Goal: Information Seeking & Learning: Learn about a topic

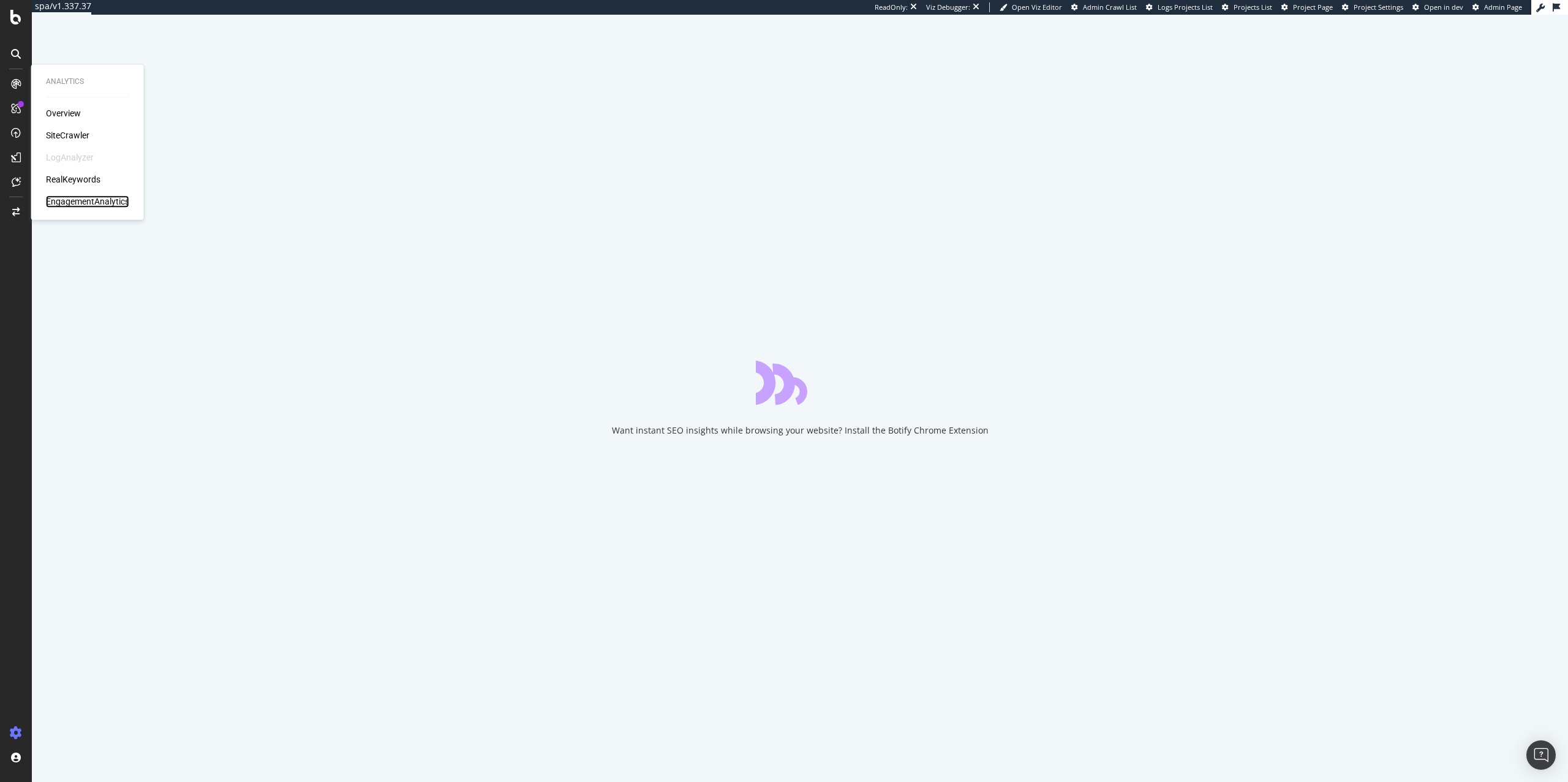
click at [68, 204] on div "EngagementAnalytics" at bounding box center [87, 201] width 83 height 12
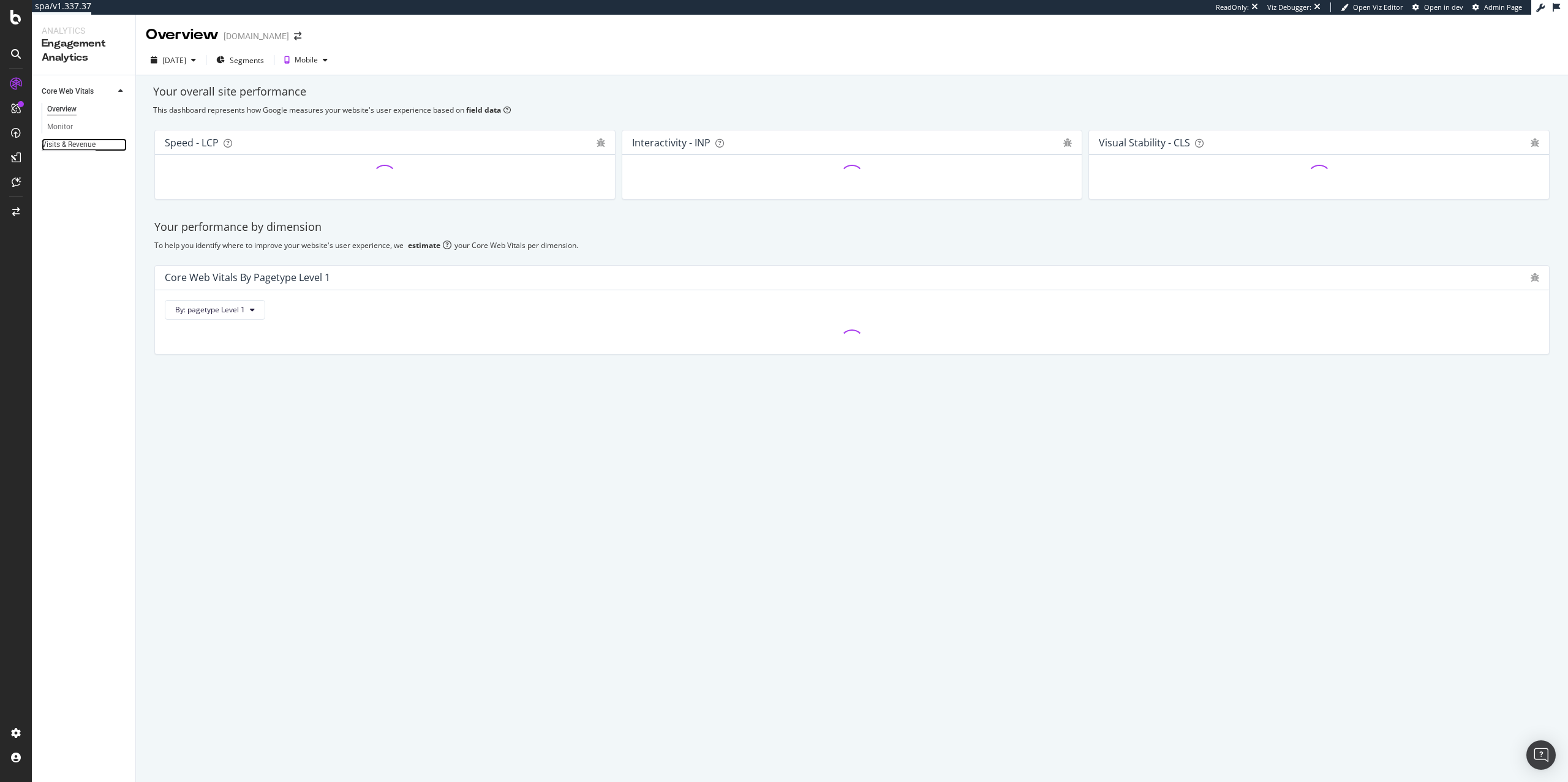
click at [55, 139] on div "Visits & Revenue" at bounding box center [68, 144] width 54 height 13
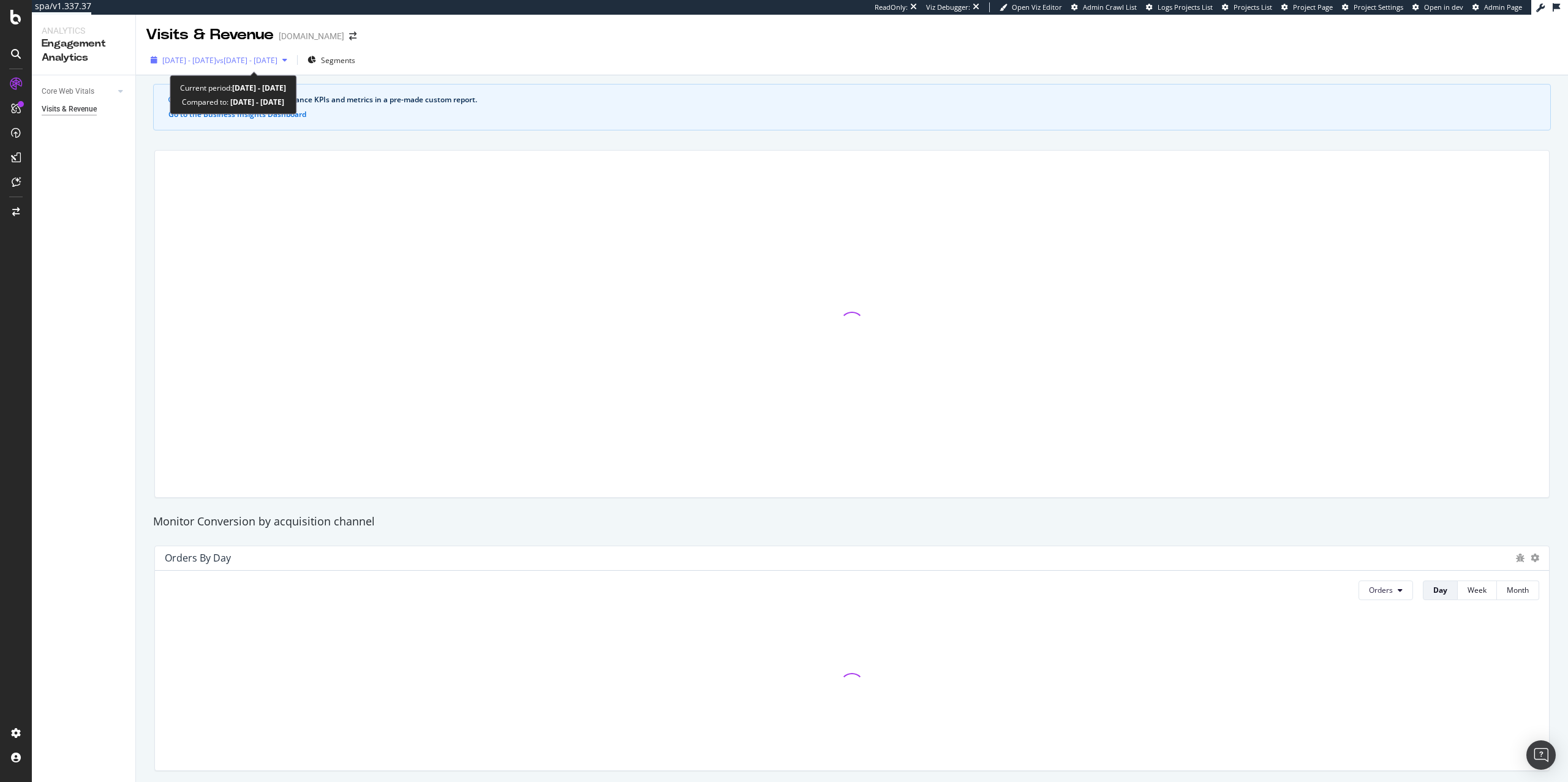
click at [271, 60] on span "vs [DATE] - [DATE]" at bounding box center [246, 60] width 61 height 11
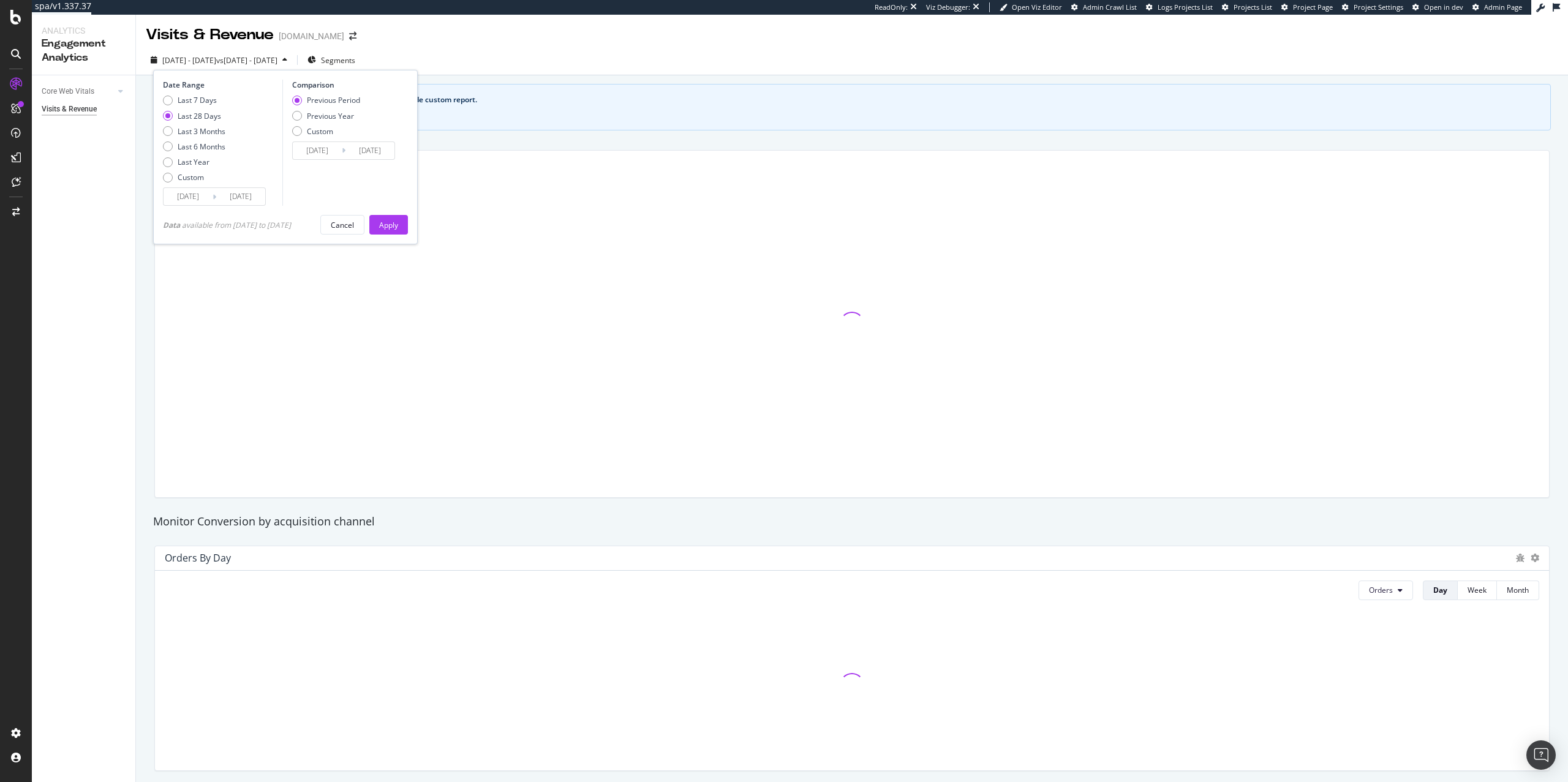
click at [197, 155] on div "Last 7 Days Last 28 Days Last 3 Months Last 6 Months Last Year Custom" at bounding box center [194, 141] width 63 height 92
click at [211, 164] on div "Last Year" at bounding box center [194, 162] width 63 height 11
type input "[DATE]"
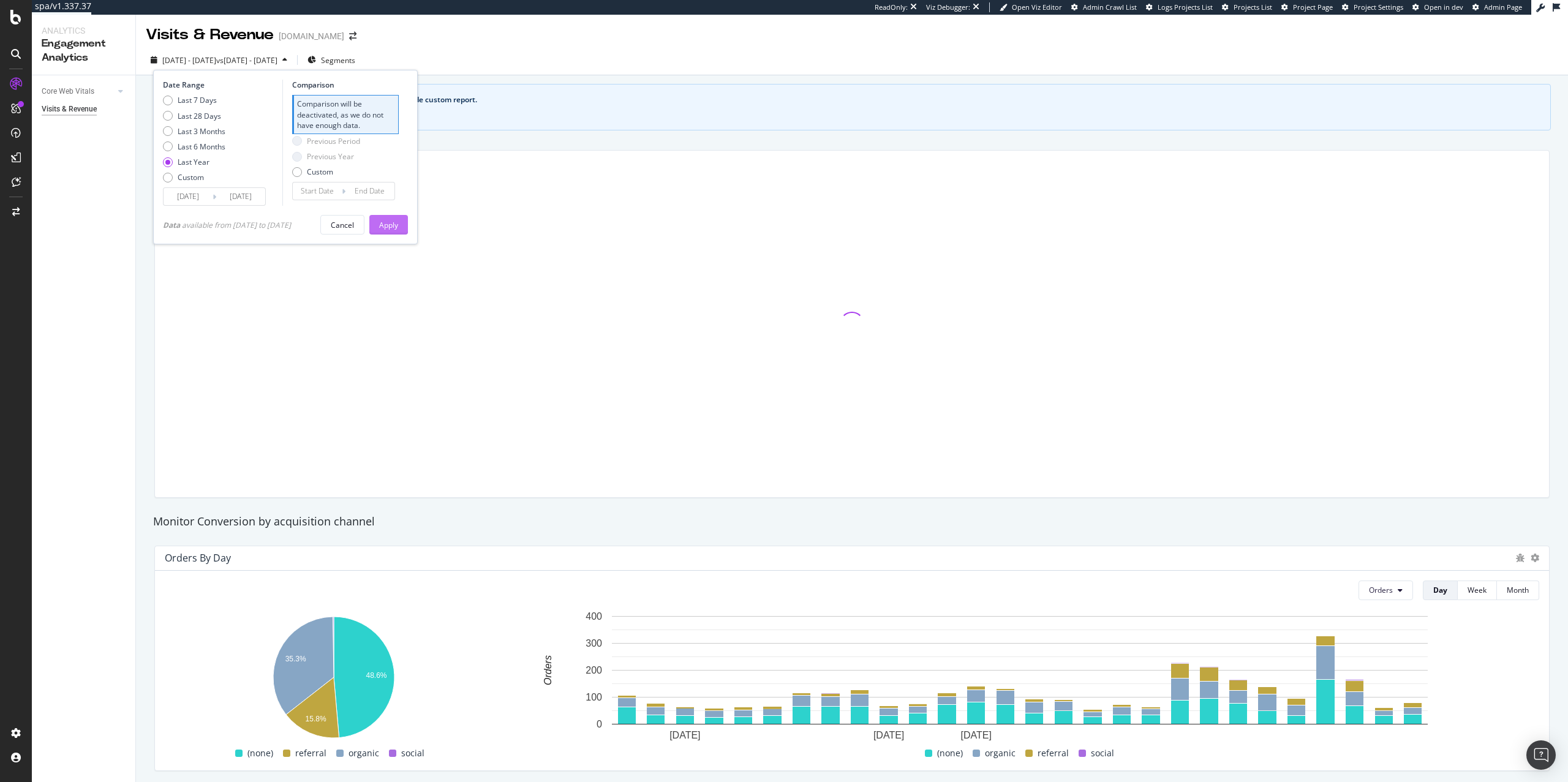
click at [392, 225] on div "Apply" at bounding box center [388, 225] width 19 height 11
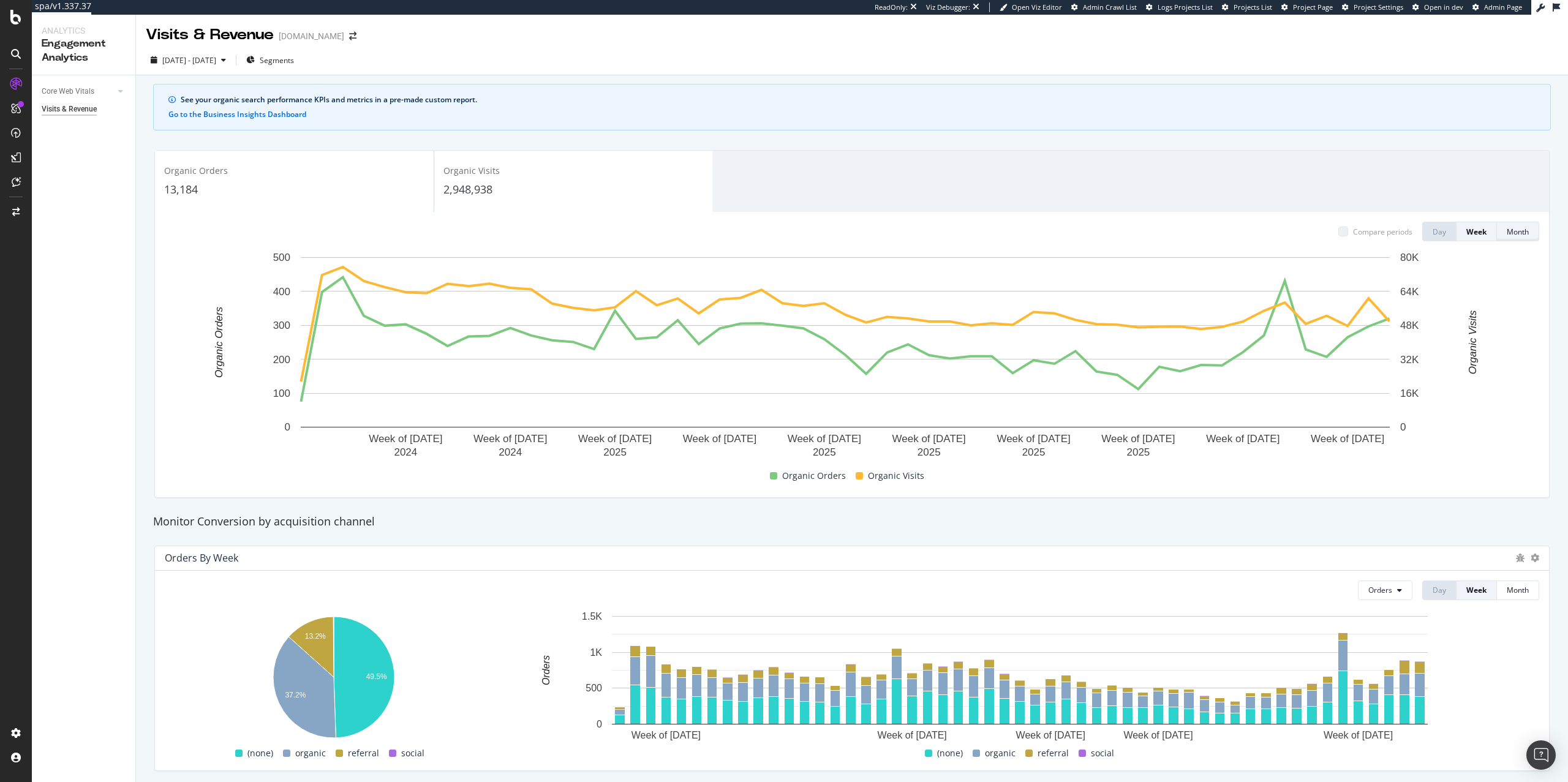
click at [1497, 234] on button "Month" at bounding box center [1518, 232] width 42 height 20
